Goal: Task Accomplishment & Management: Manage account settings

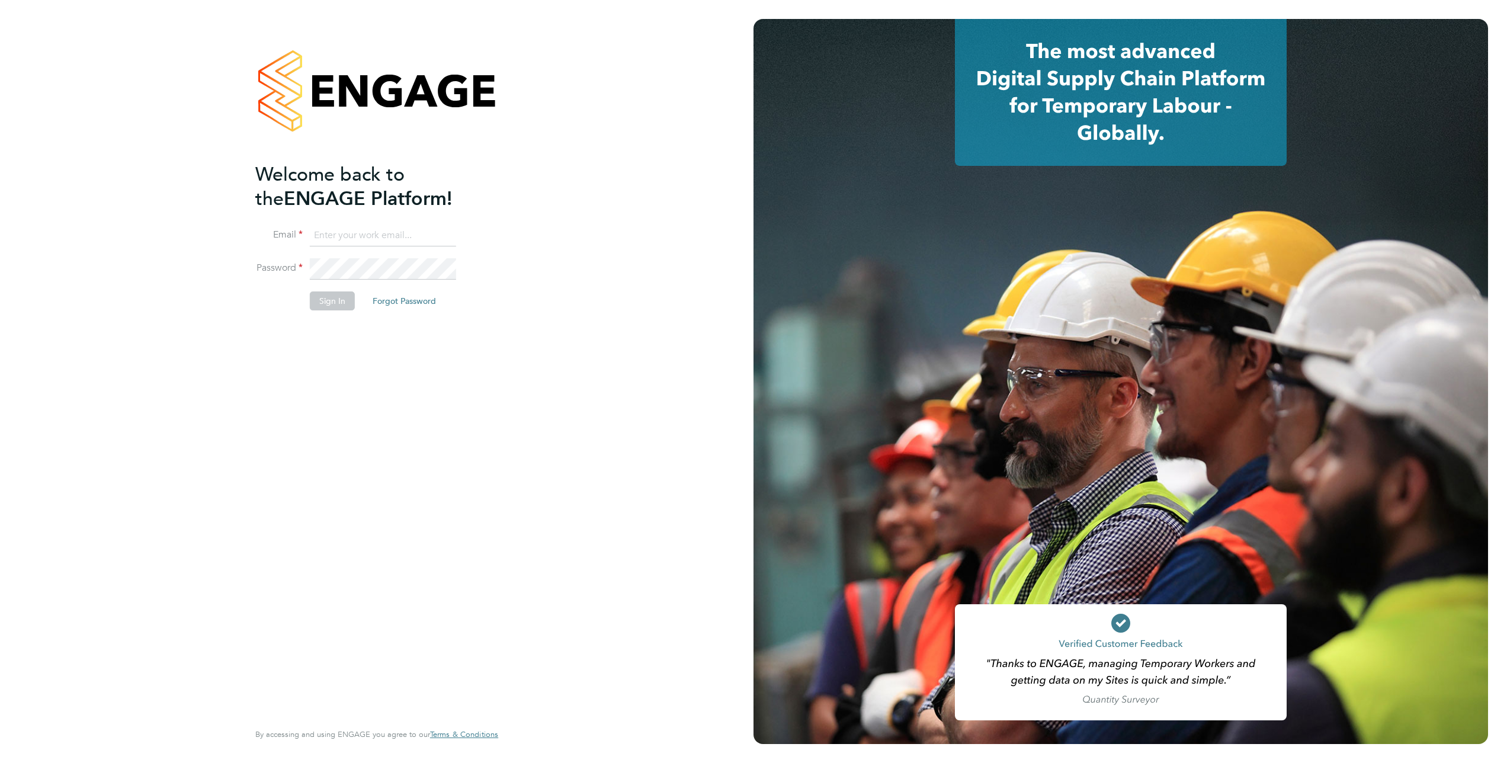
type input "[PERSON_NAME][EMAIL_ADDRESS][PERSON_NAME][DOMAIN_NAME]"
drag, startPoint x: 321, startPoint y: 552, endPoint x: 328, endPoint y: 537, distance: 17.0
click at [323, 551] on div "Welcome back to the ENGAGE Platform! Email tracey.cowburn@vistry.co.uk Password…" at bounding box center [370, 440] width 231 height 557
click at [338, 303] on button "Sign In" at bounding box center [332, 300] width 45 height 19
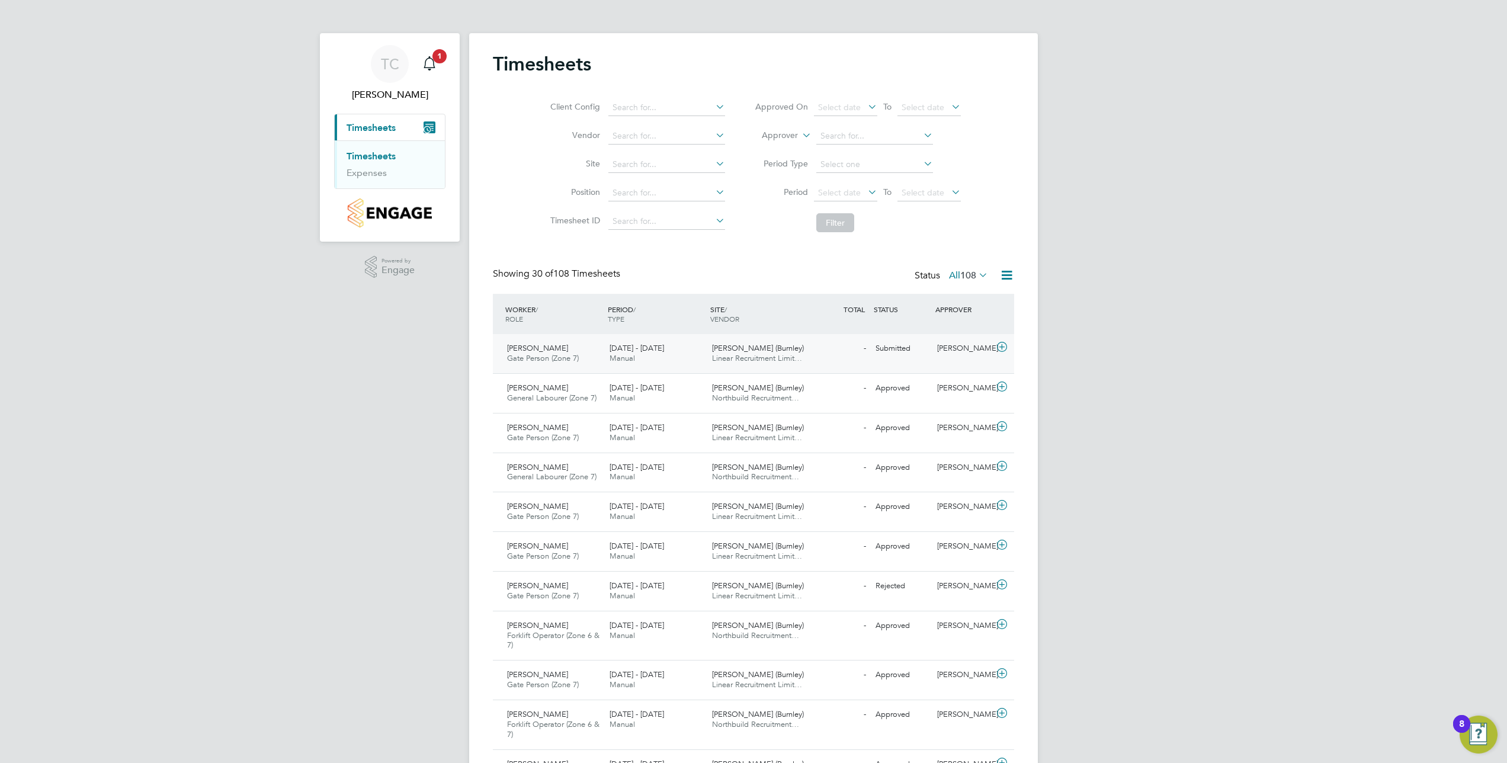
click at [536, 346] on span "[PERSON_NAME]" at bounding box center [537, 348] width 61 height 10
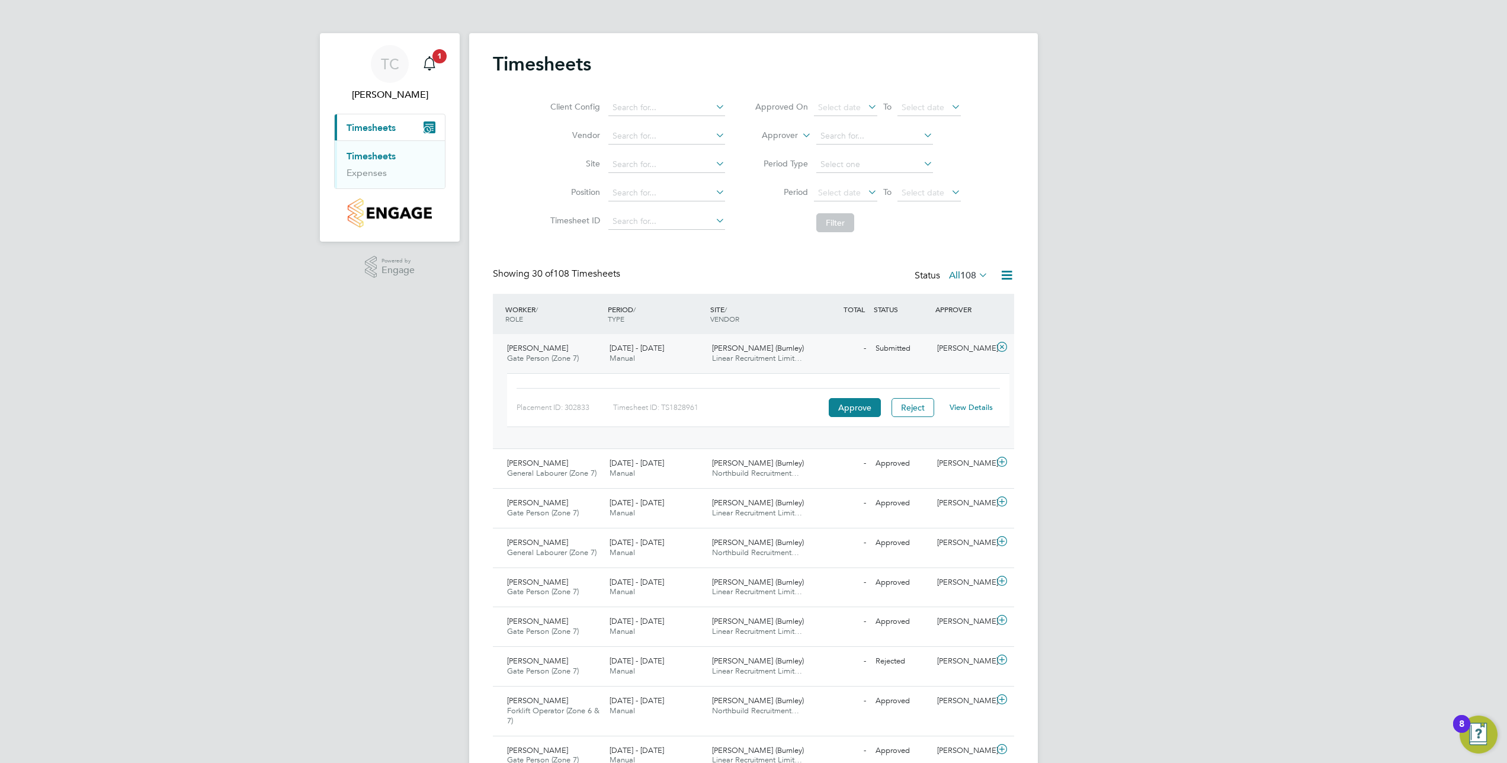
click at [970, 412] on link "View Details" at bounding box center [970, 407] width 43 height 10
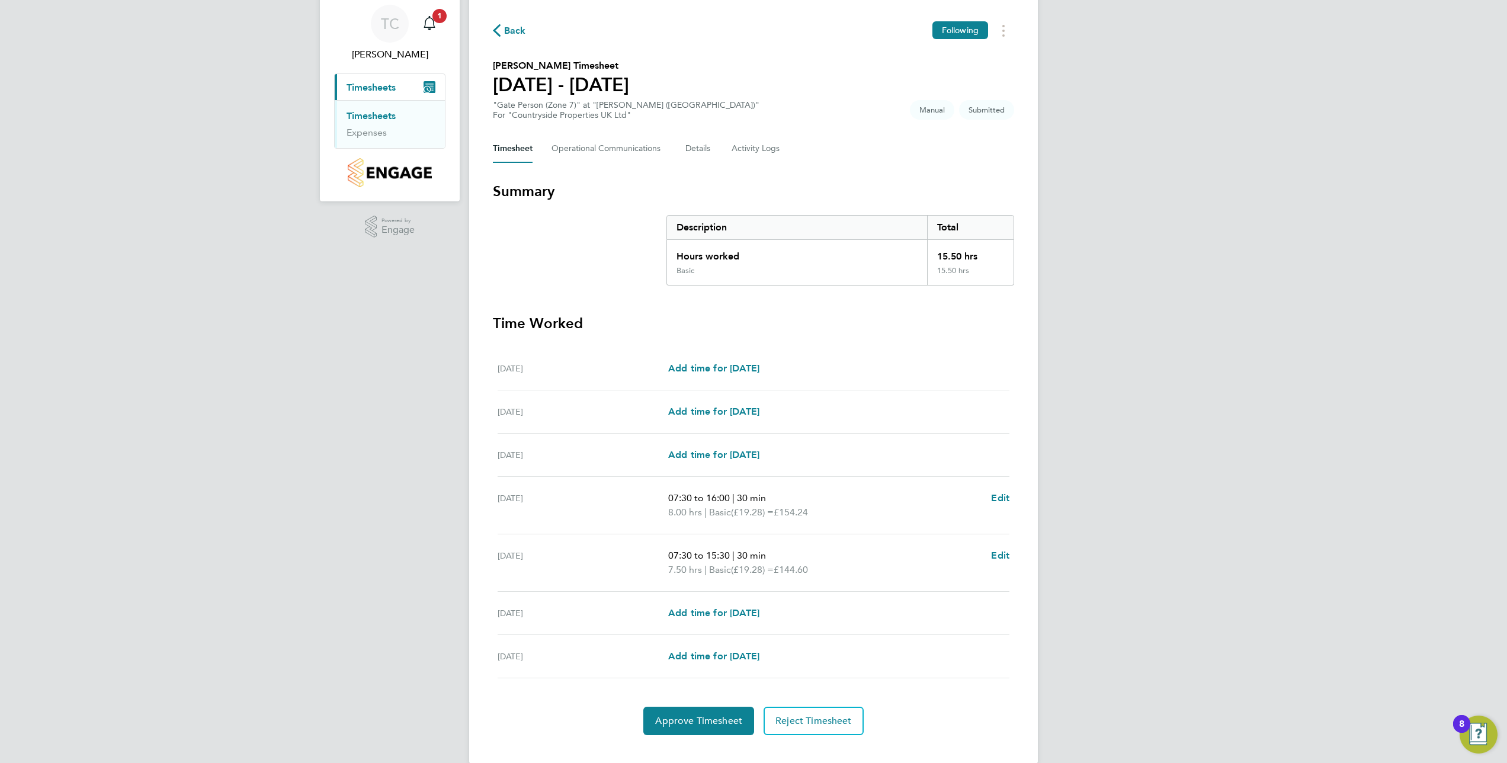
scroll to position [62, 0]
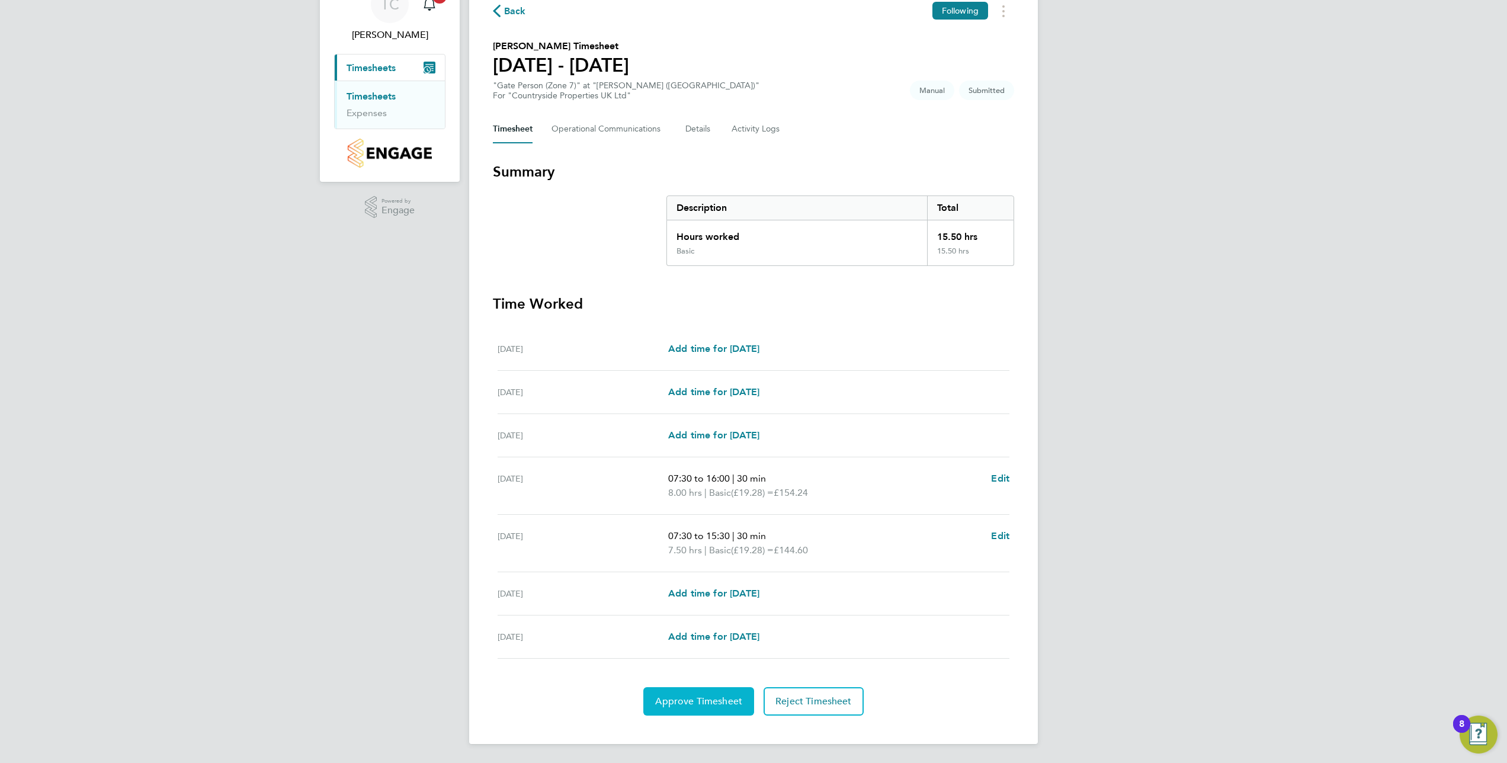
click at [682, 702] on span "Approve Timesheet" at bounding box center [698, 701] width 87 height 12
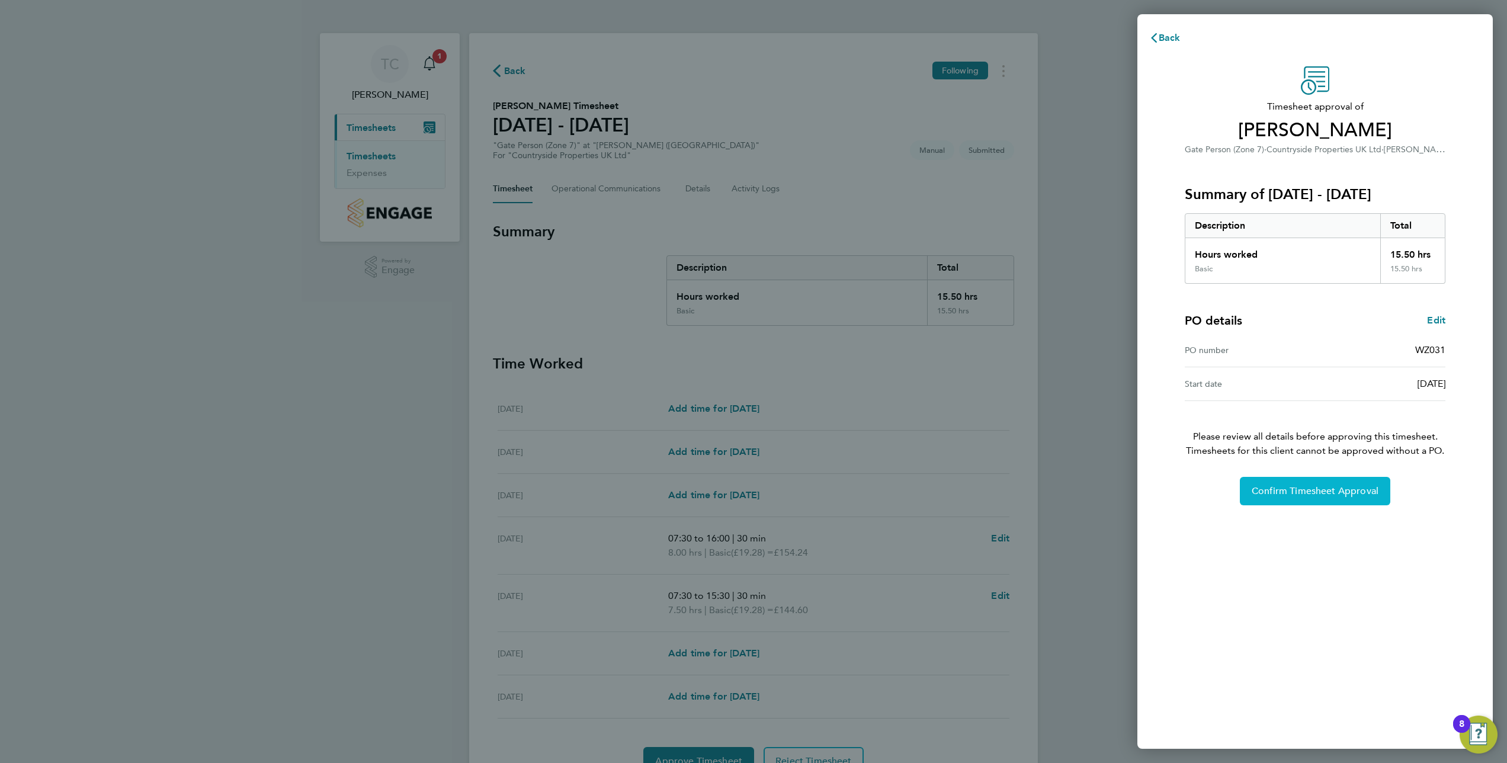
click at [1270, 496] on span "Confirm Timesheet Approval" at bounding box center [1314, 491] width 127 height 12
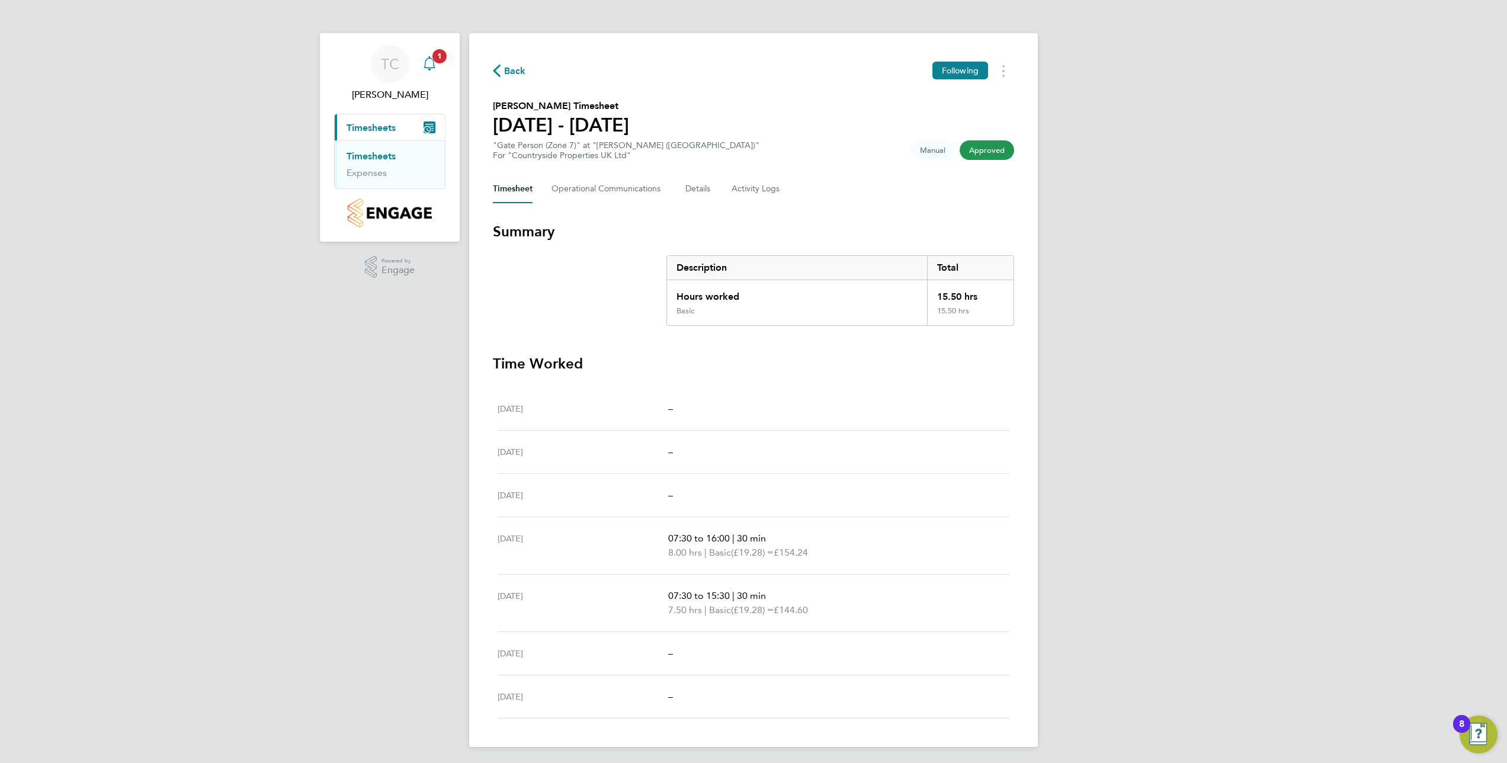
click at [432, 54] on span "1" at bounding box center [439, 56] width 14 height 14
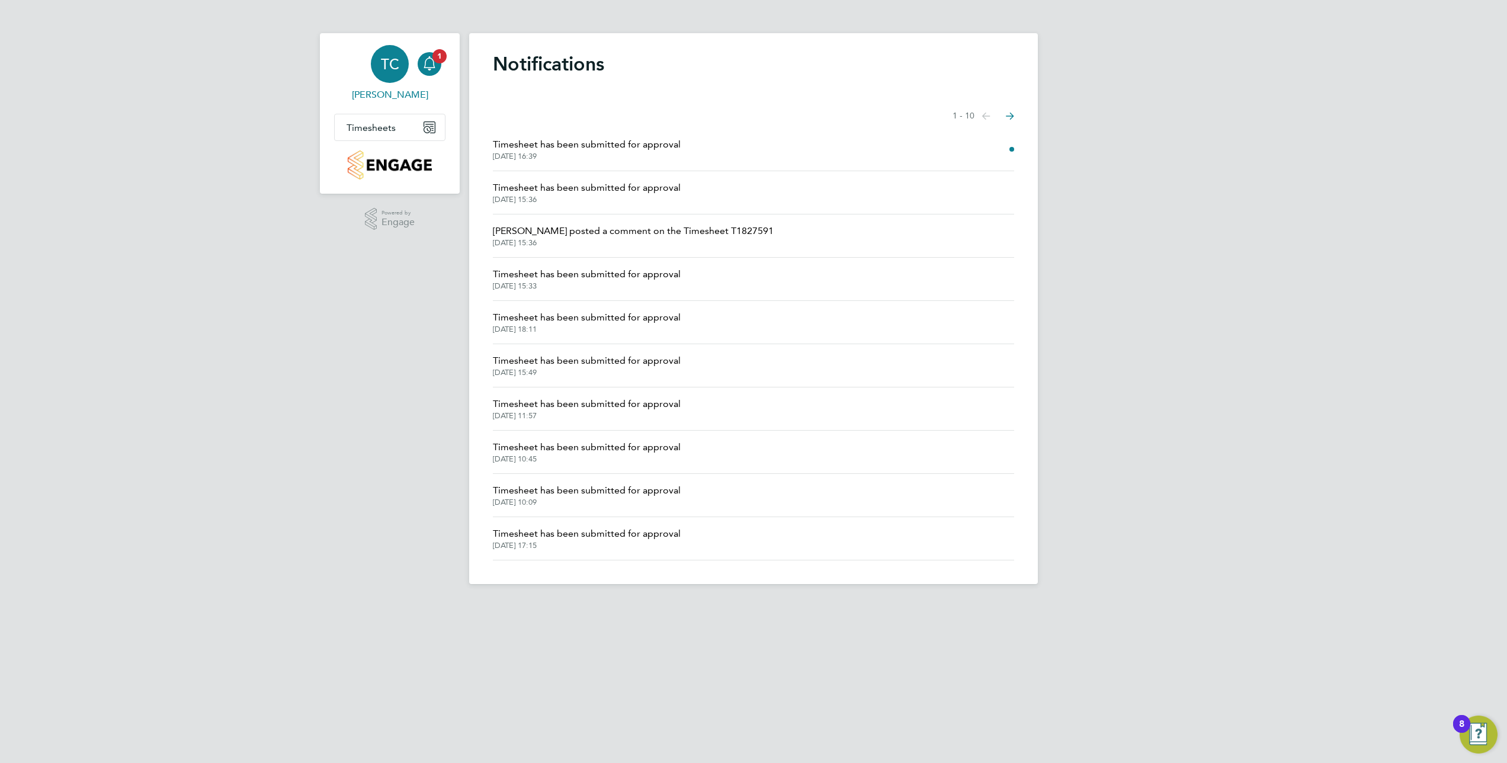
click at [373, 91] on span "[PERSON_NAME]" at bounding box center [389, 95] width 111 height 14
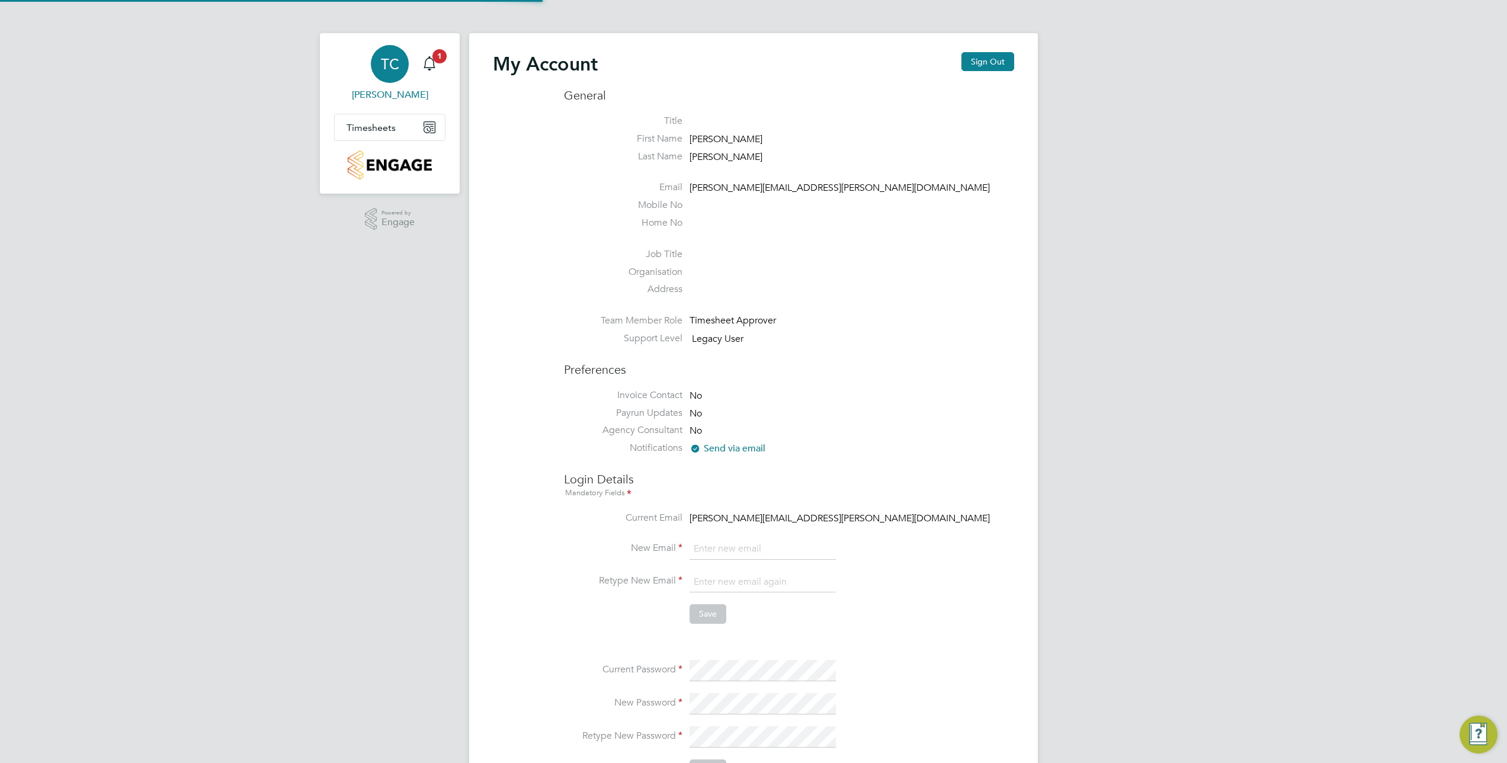
type input "[PERSON_NAME][EMAIL_ADDRESS][PERSON_NAME][DOMAIN_NAME]"
